Goal: Task Accomplishment & Management: Manage account settings

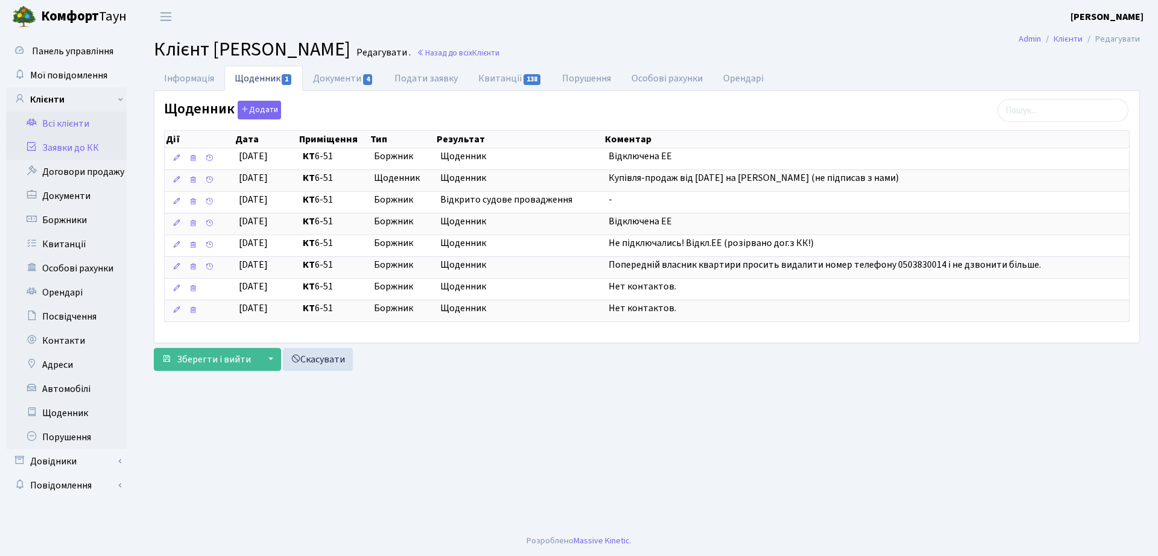
click at [34, 145] on icon at bounding box center [31, 146] width 12 height 11
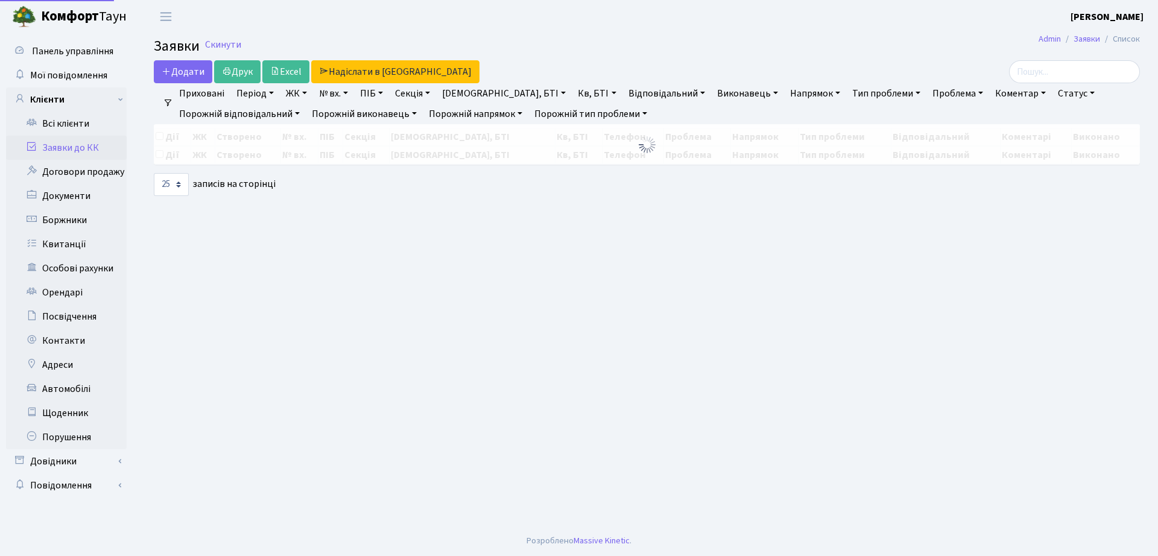
select select "25"
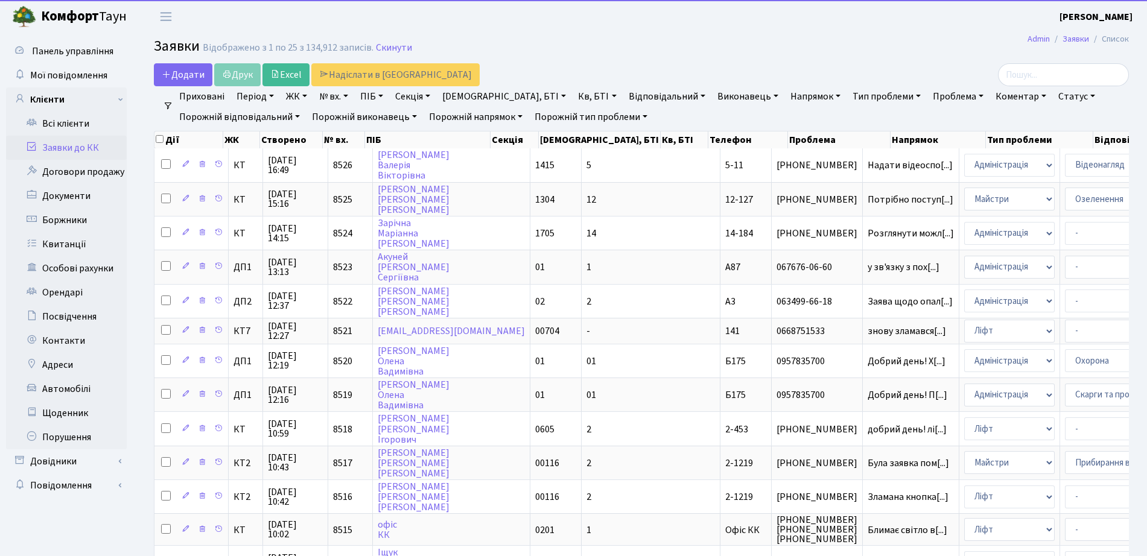
drag, startPoint x: 916, startPoint y: 129, endPoint x: 852, endPoint y: 93, distance: 73.2
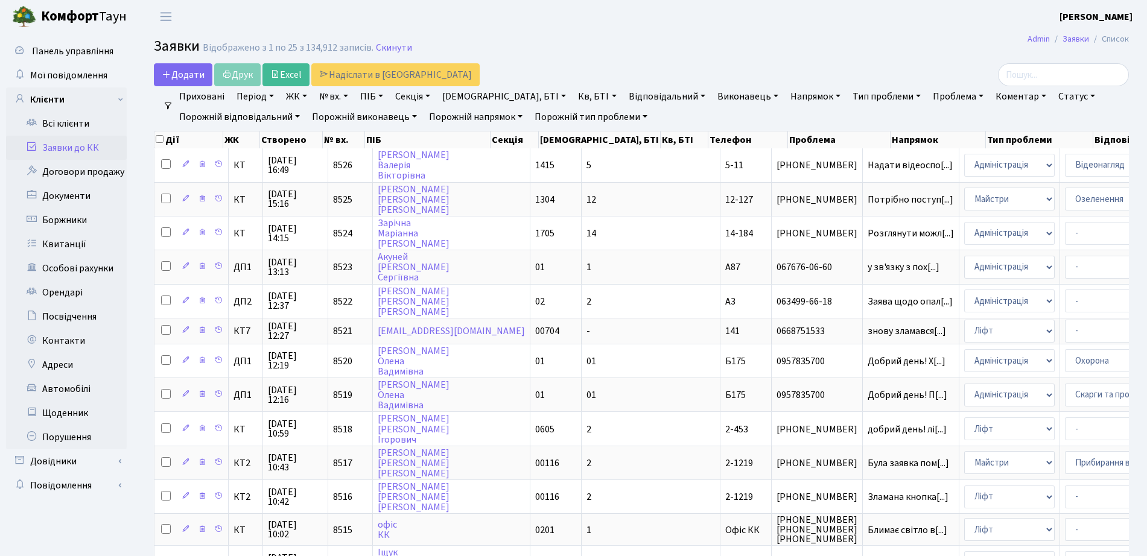
drag, startPoint x: 852, startPoint y: 93, endPoint x: 779, endPoint y: 42, distance: 89.2
click at [779, 42] on h2 "Заявки Відображено з 1 по 25 з 134,912 записів. Скинути" at bounding box center [641, 48] width 975 height 21
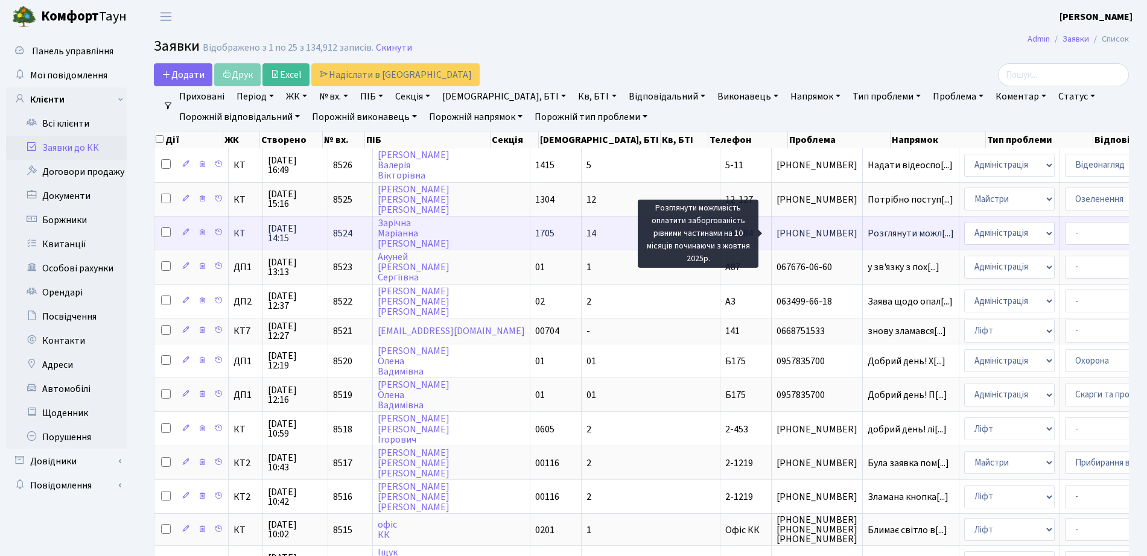
click at [867, 235] on span "Розглянути можл[...]" at bounding box center [910, 233] width 86 height 13
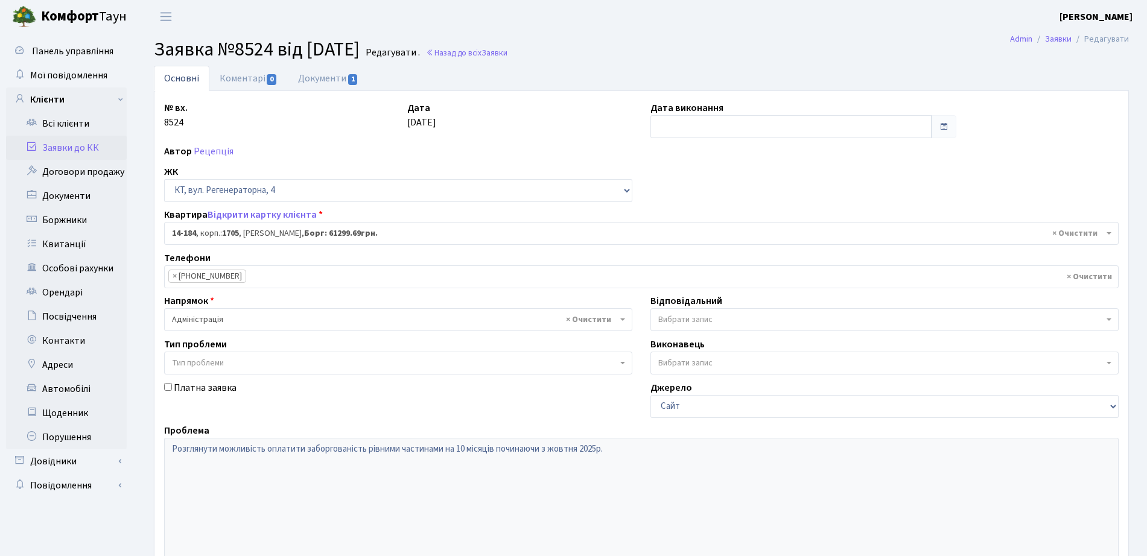
select select "7561"
click at [317, 79] on link "Документи 1" at bounding box center [328, 78] width 81 height 25
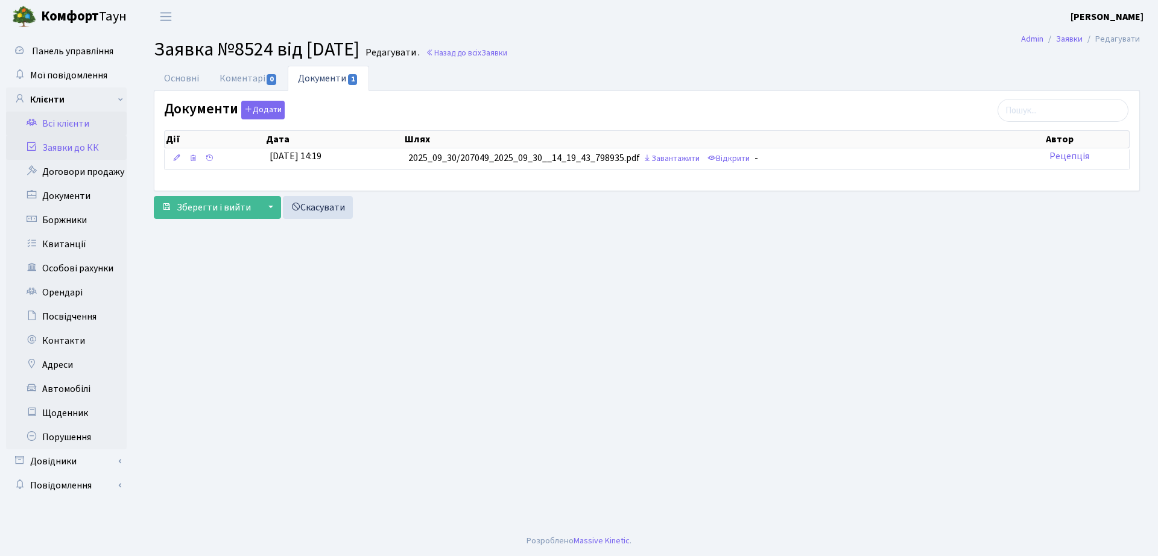
click at [68, 122] on link "Всі клієнти" at bounding box center [66, 124] width 121 height 24
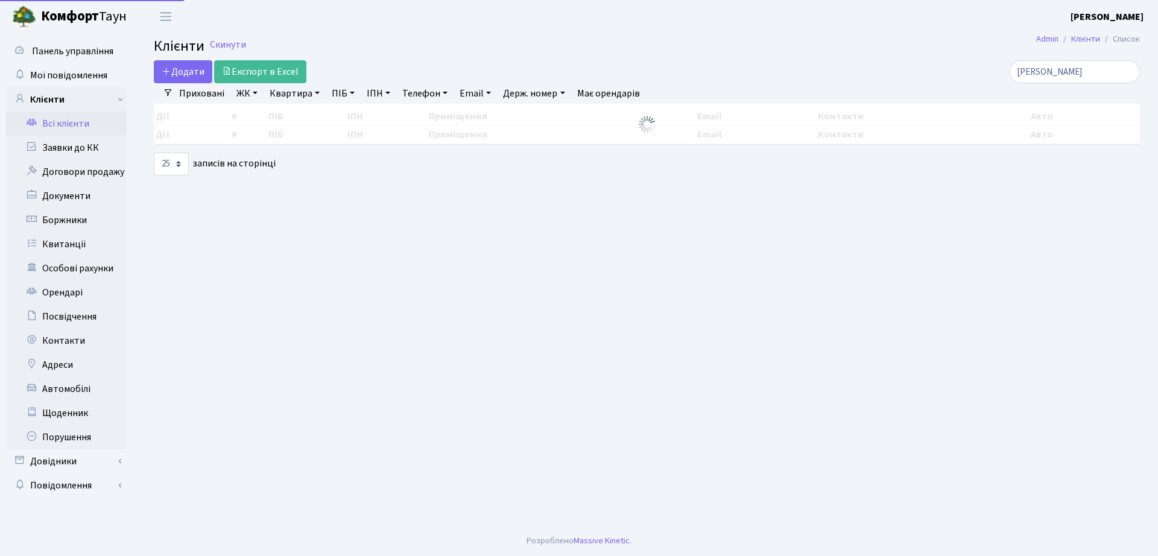
select select "25"
